Goal: Navigation & Orientation: Find specific page/section

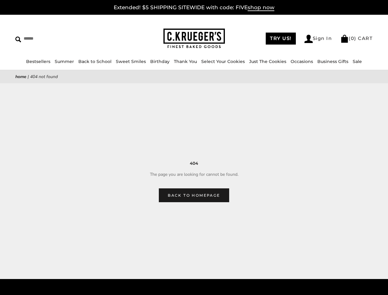
click at [194, 147] on main "Home | 404 Not Found 404 The page you are looking for cannot be found. Back to …" at bounding box center [194, 136] width 388 height 132
click at [56, 38] on input "Search" at bounding box center [56, 39] width 82 height 10
click at [290, 61] on link "Occasions" at bounding box center [301, 62] width 22 height 6
